Goal: Find specific page/section: Find specific page/section

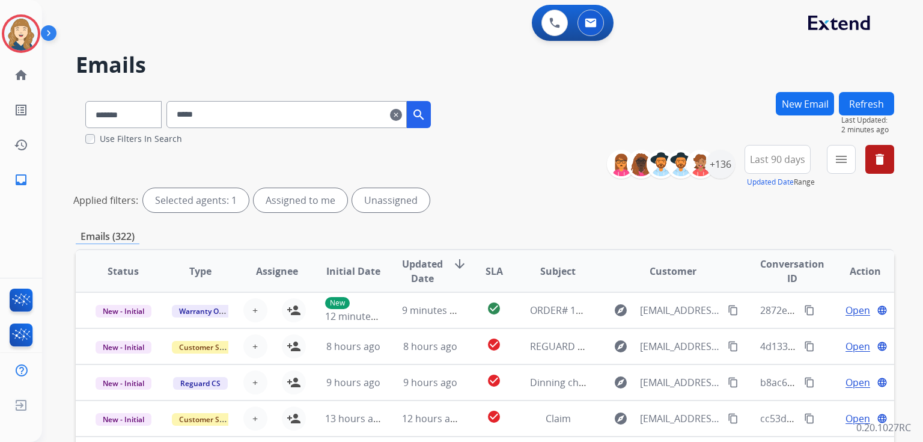
select select "*******"
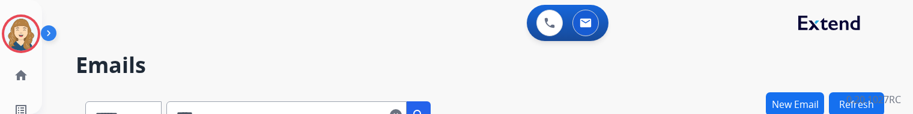
click at [431, 102] on button "search" at bounding box center [419, 114] width 24 height 27
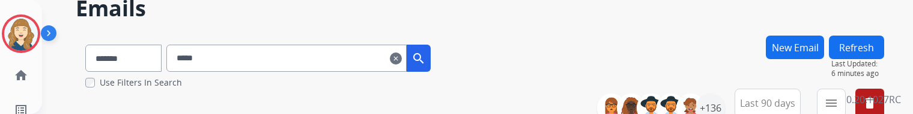
scroll to position [53, 0]
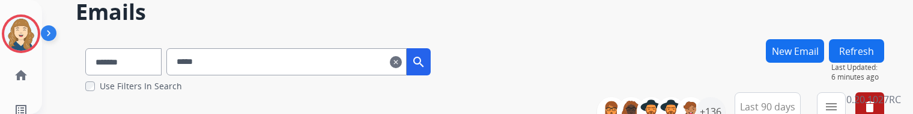
click at [431, 68] on button "search" at bounding box center [419, 61] width 24 height 27
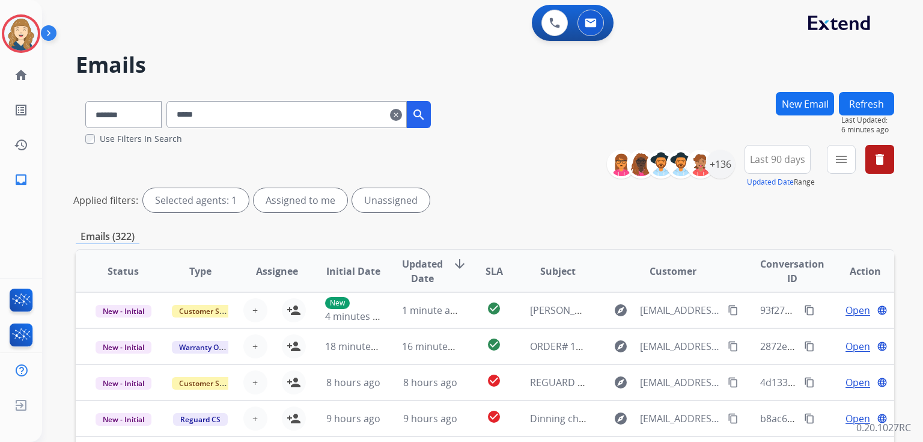
scroll to position [272, 0]
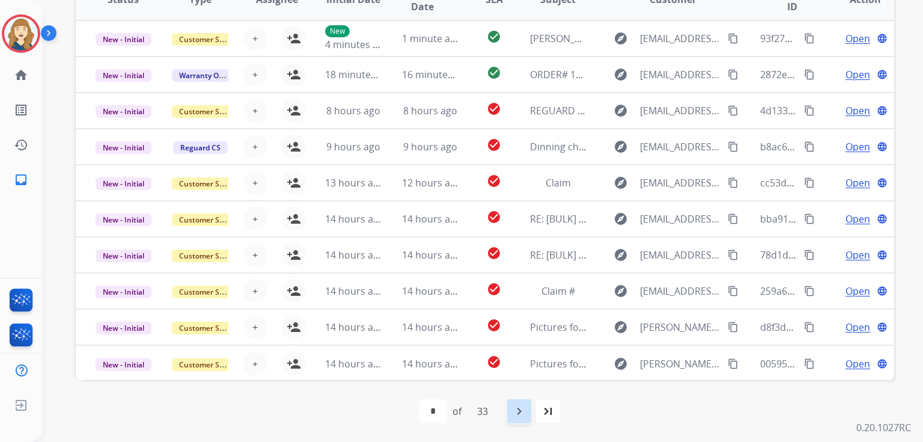
click at [516, 402] on div "navigate_next" at bounding box center [519, 411] width 26 height 26
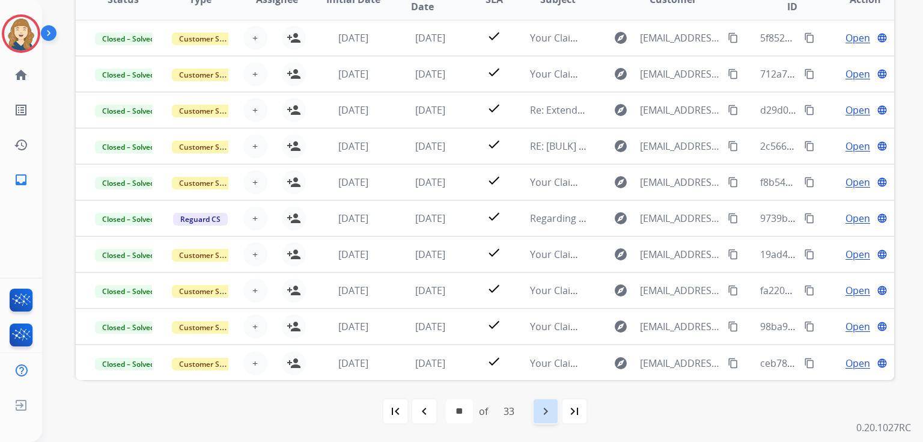
click at [550, 421] on div "navigate_next" at bounding box center [545, 411] width 26 height 26
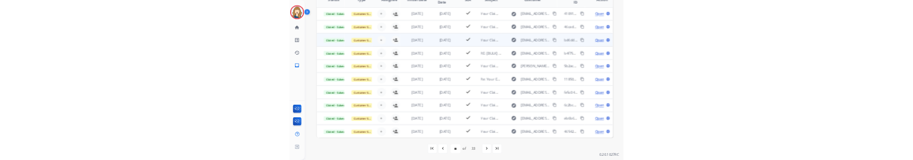
scroll to position [0, 0]
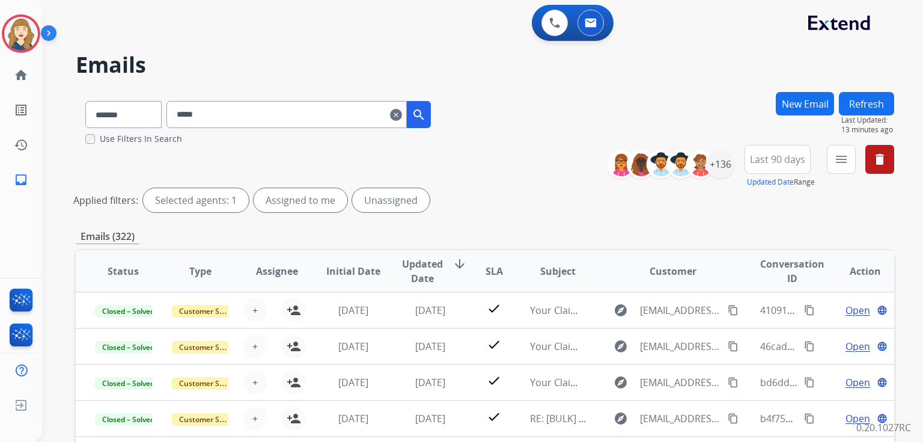
click at [480, 156] on div "**********" at bounding box center [485, 181] width 818 height 72
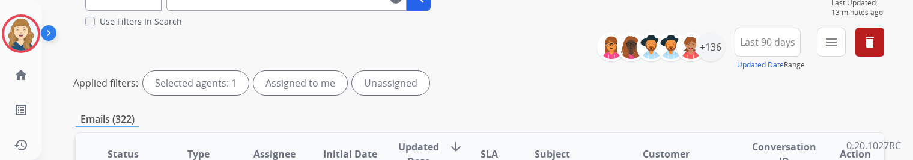
scroll to position [132, 0]
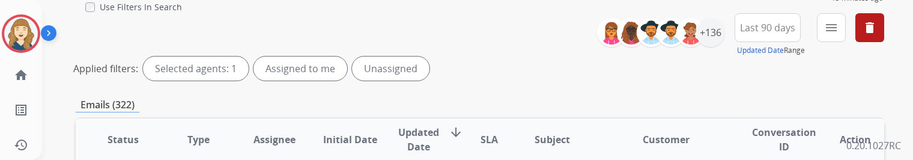
click at [356, 138] on span "Initial Date" at bounding box center [350, 139] width 54 height 14
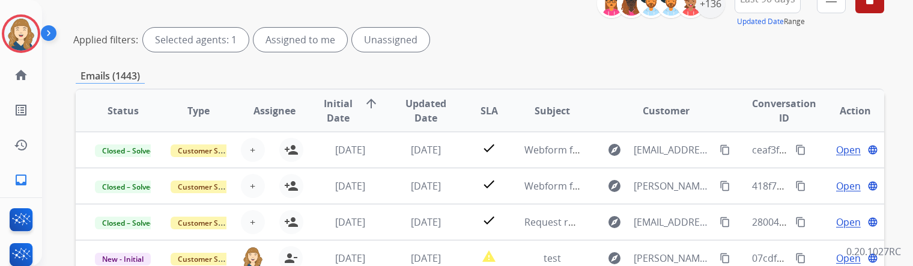
scroll to position [0, 0]
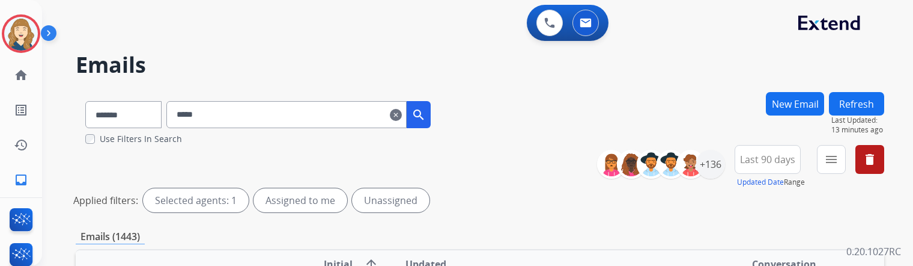
click at [426, 113] on mat-icon "search" at bounding box center [419, 115] width 14 height 14
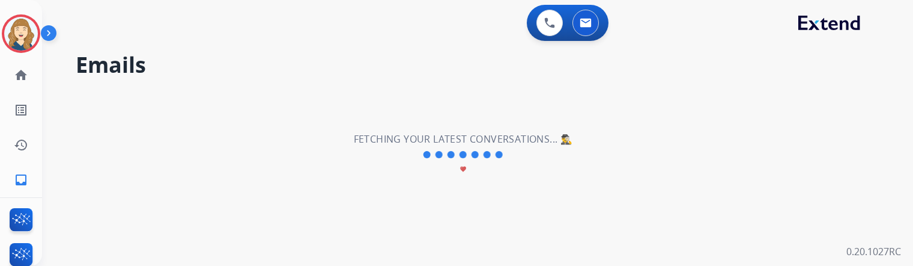
select select "*"
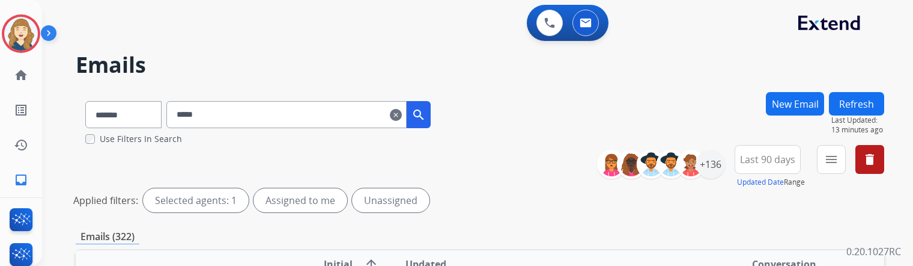
scroll to position [66, 0]
